Goal: Transaction & Acquisition: Book appointment/travel/reservation

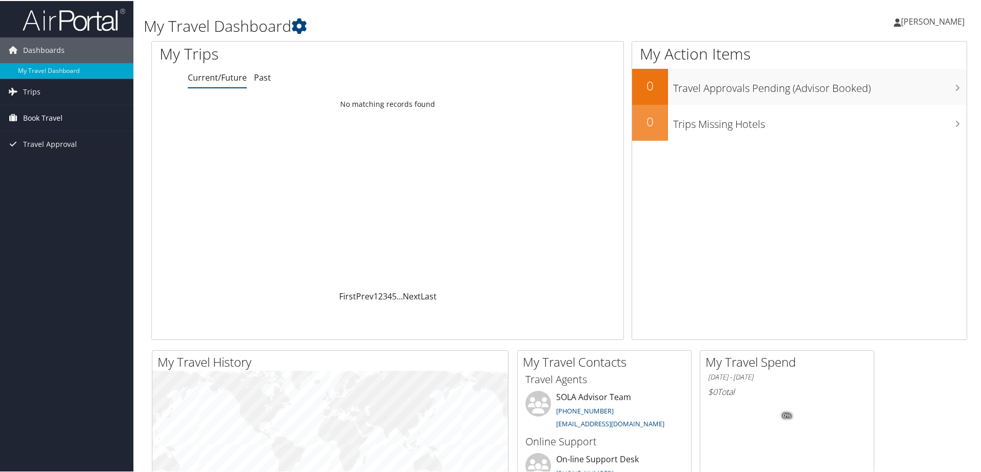
click at [24, 113] on span "Book Travel" at bounding box center [43, 117] width 40 height 26
click at [34, 151] on link "Book/Manage Online Trips" at bounding box center [66, 152] width 133 height 15
